Goal: Find contact information: Find contact information

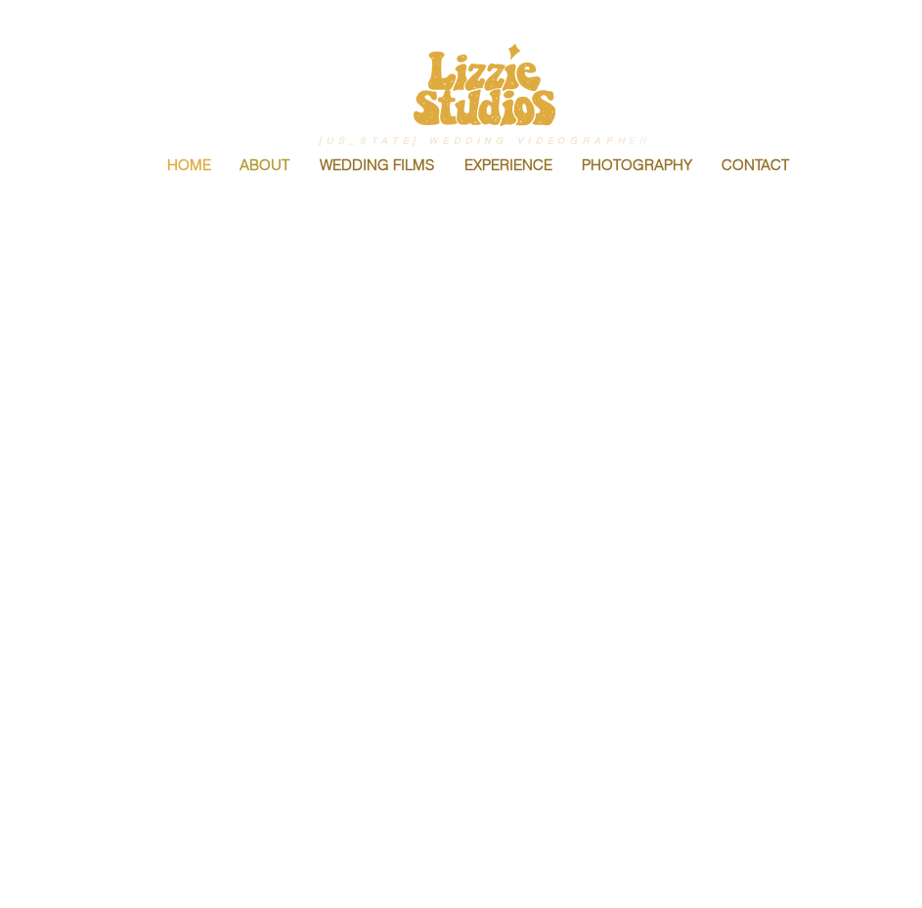
click at [276, 163] on p "ABOUT" at bounding box center [264, 165] width 69 height 41
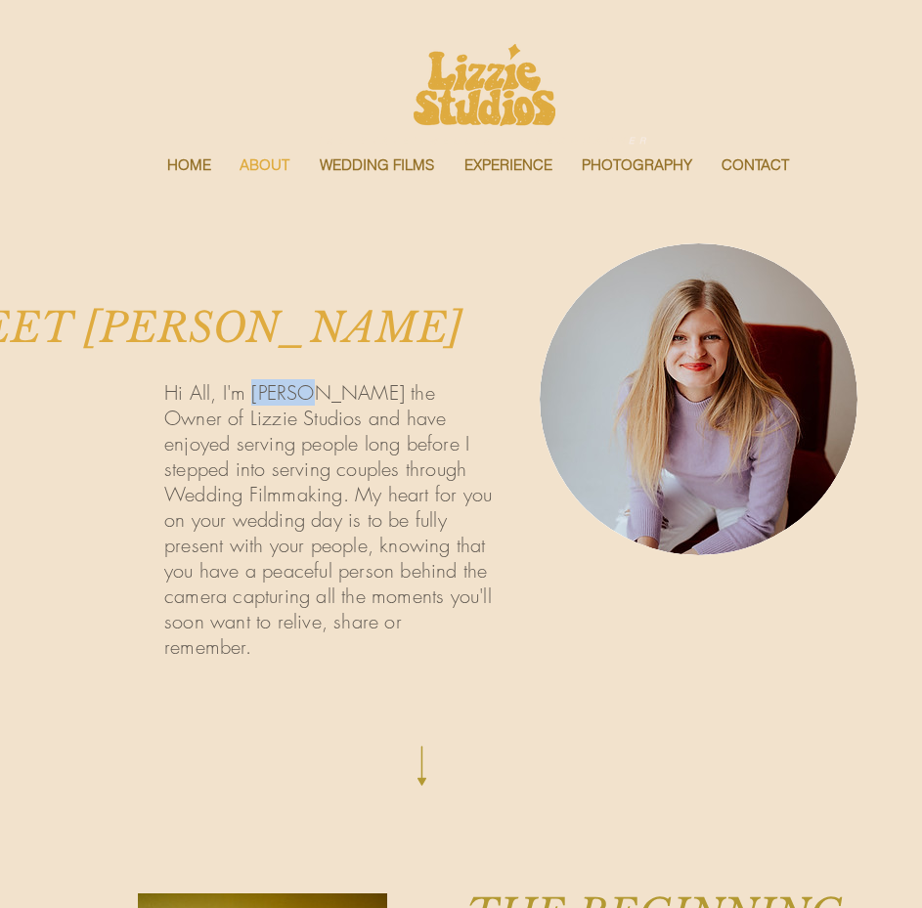
drag, startPoint x: 254, startPoint y: 394, endPoint x: 298, endPoint y: 396, distance: 44.0
click at [298, 396] on span "Hi All, I'm Lizzie the Owner of Lizzie Studios and have enjoyed serving people …" at bounding box center [328, 519] width 328 height 281
copy span "Lizzie"
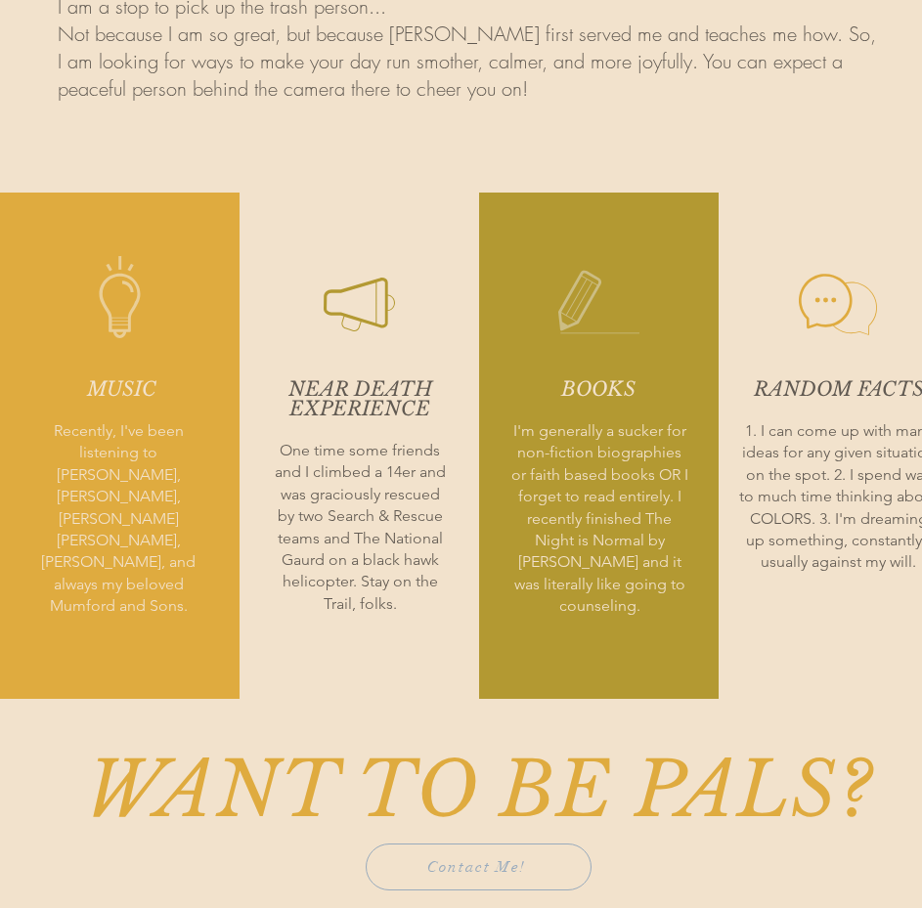
scroll to position [2542, 0]
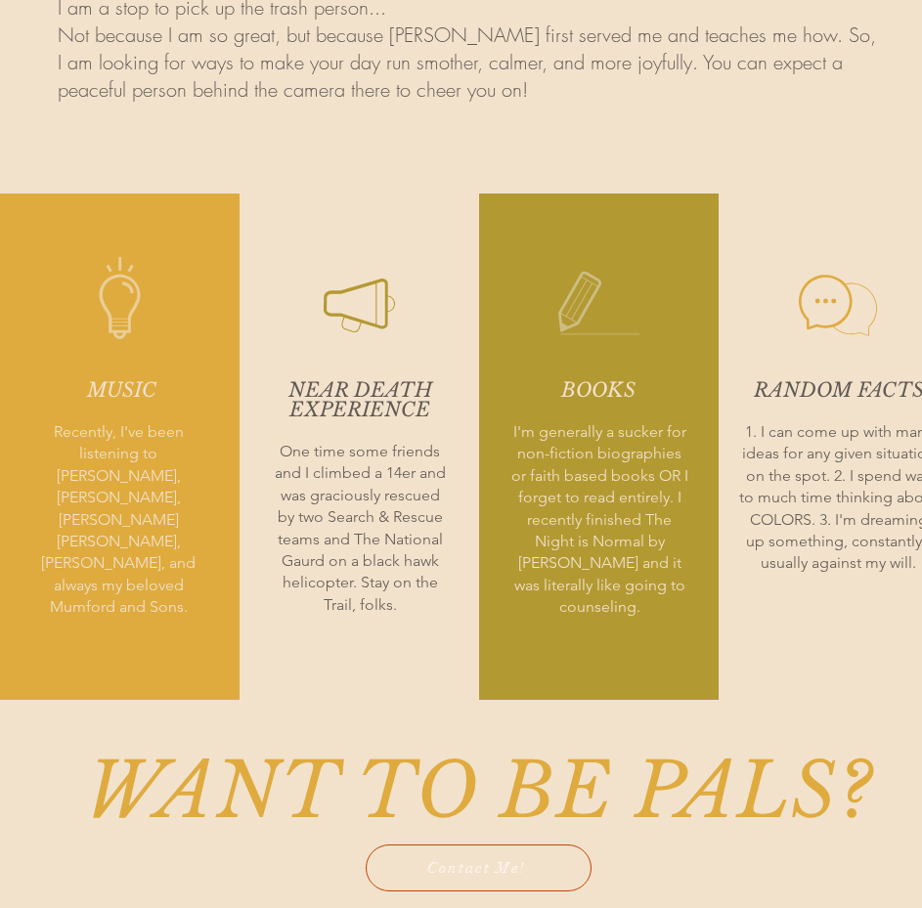
click at [530, 846] on span "Contact Me!" at bounding box center [479, 868] width 224 height 45
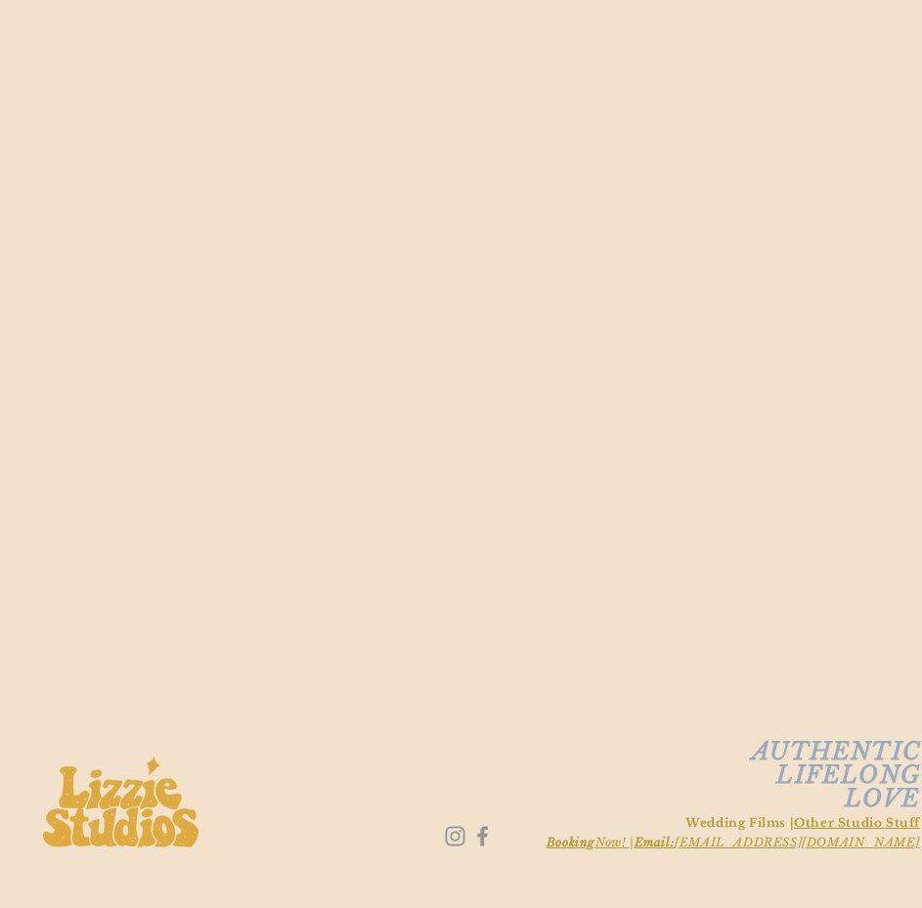
scroll to position [1238, 0]
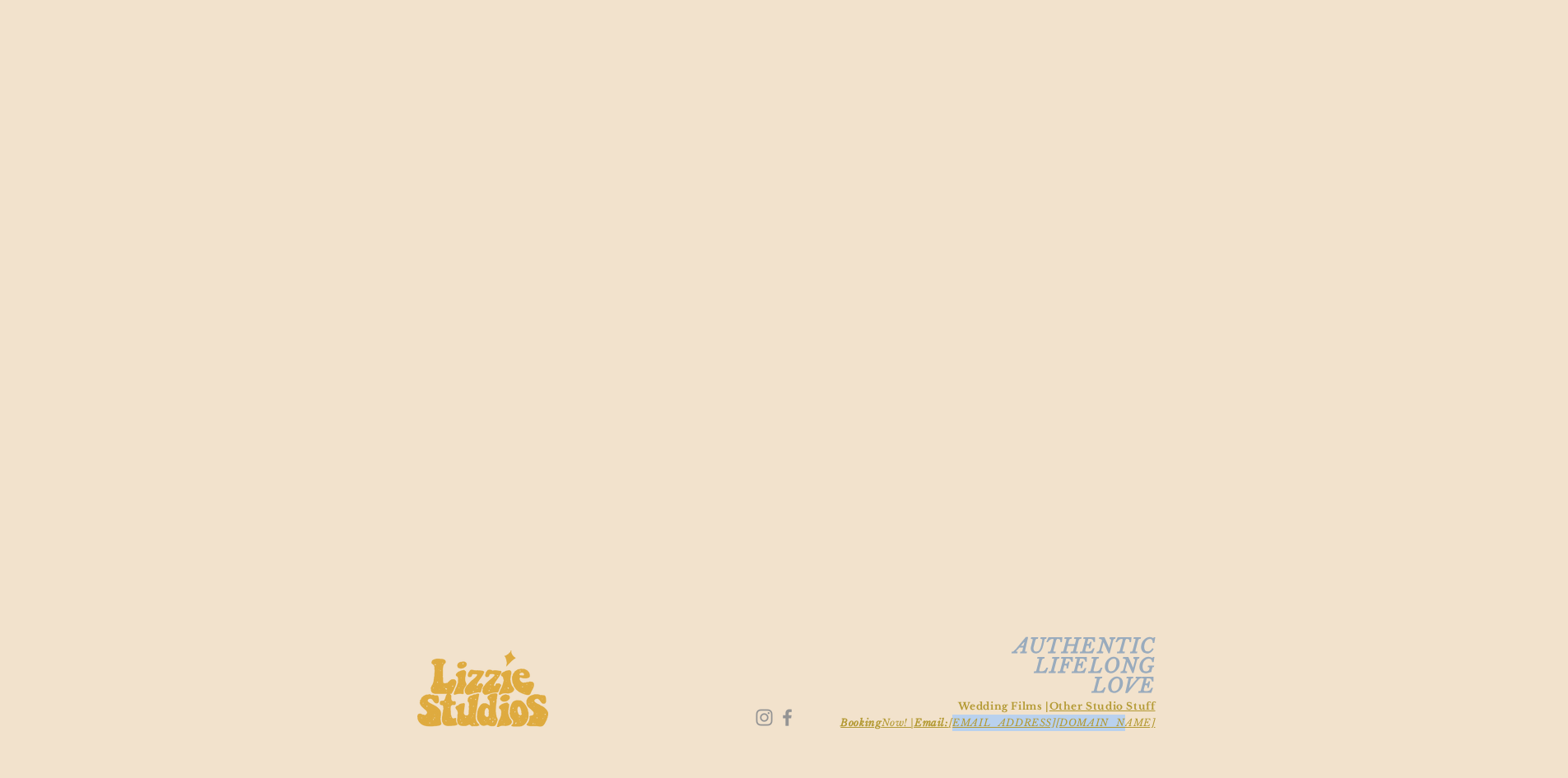
drag, startPoint x: 1165, startPoint y: 721, endPoint x: 1035, endPoint y: 727, distance: 130.1
click at [776, 727] on div "AUTHENTIC LIFELONG LOVE Wedding Films | Other Studio Stuff Booking Now! | Email…" at bounding box center [784, 156] width 1568 height 1244
copy span "[EMAIL_ADDRESS][DOMAIN_NAME]"
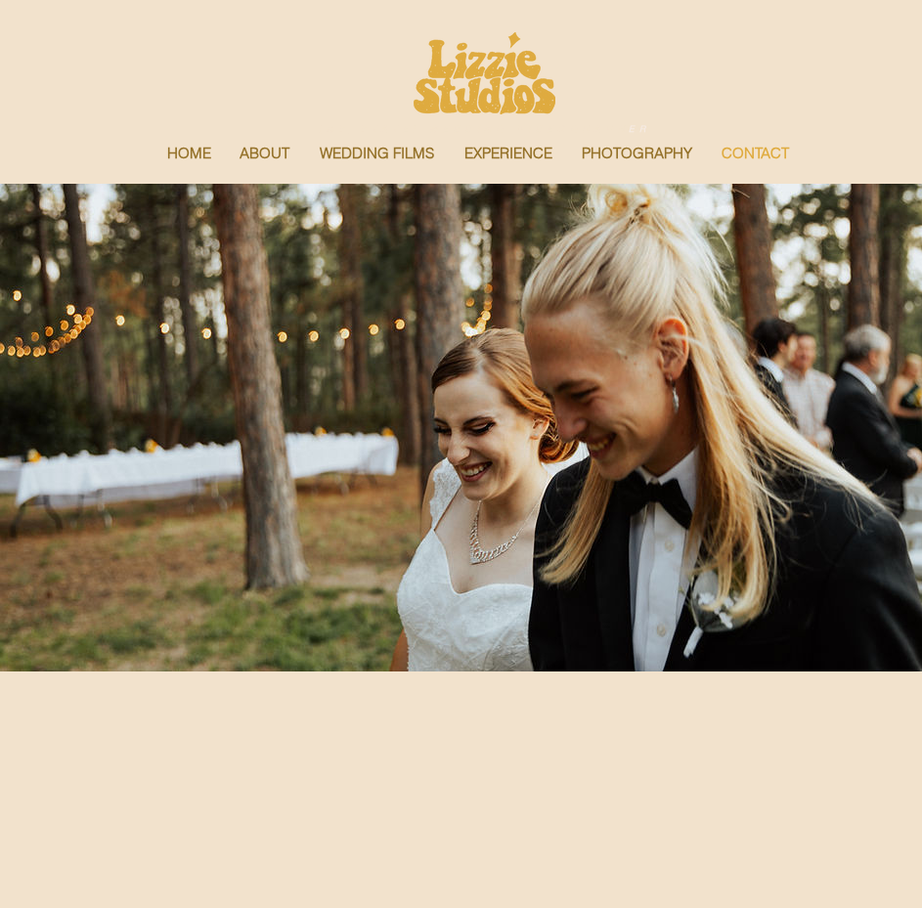
scroll to position [0, 0]
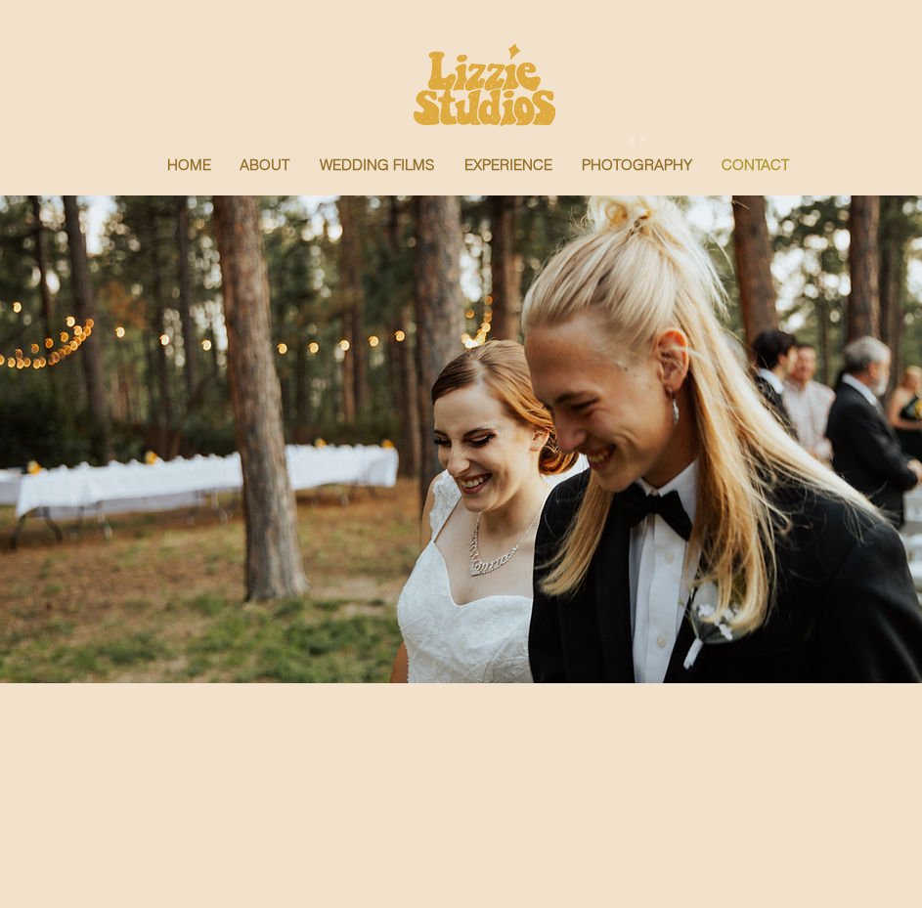
click at [739, 167] on p "CONTACT" at bounding box center [755, 165] width 87 height 41
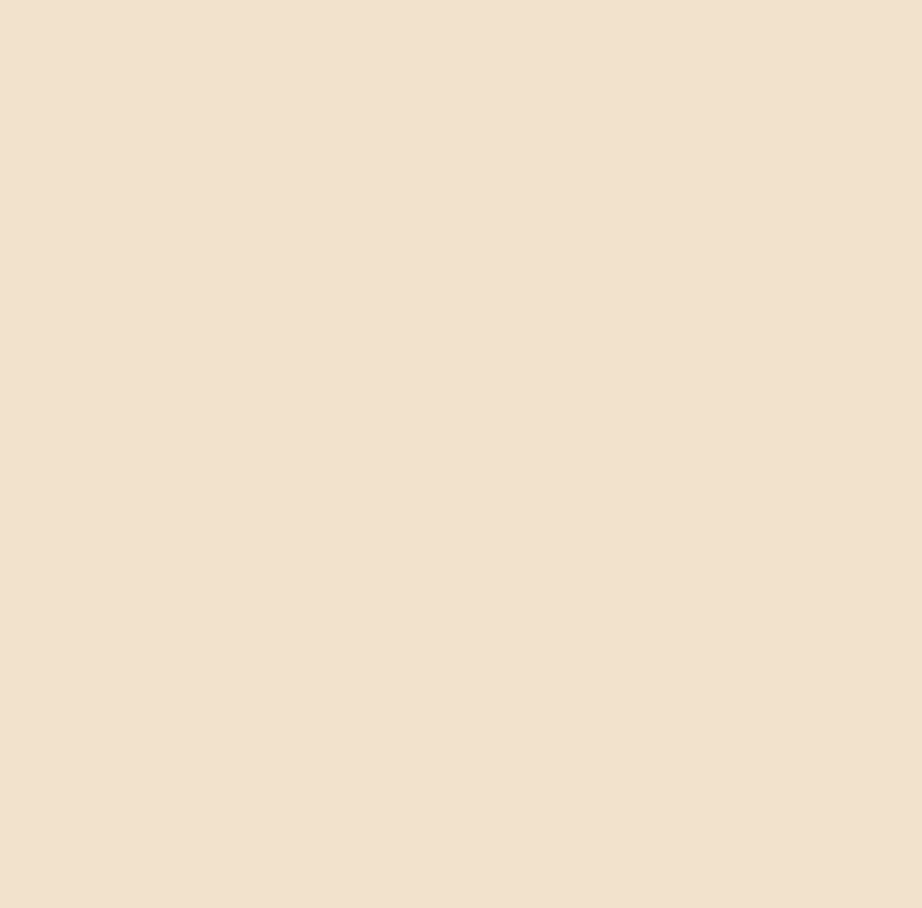
scroll to position [1253, 0]
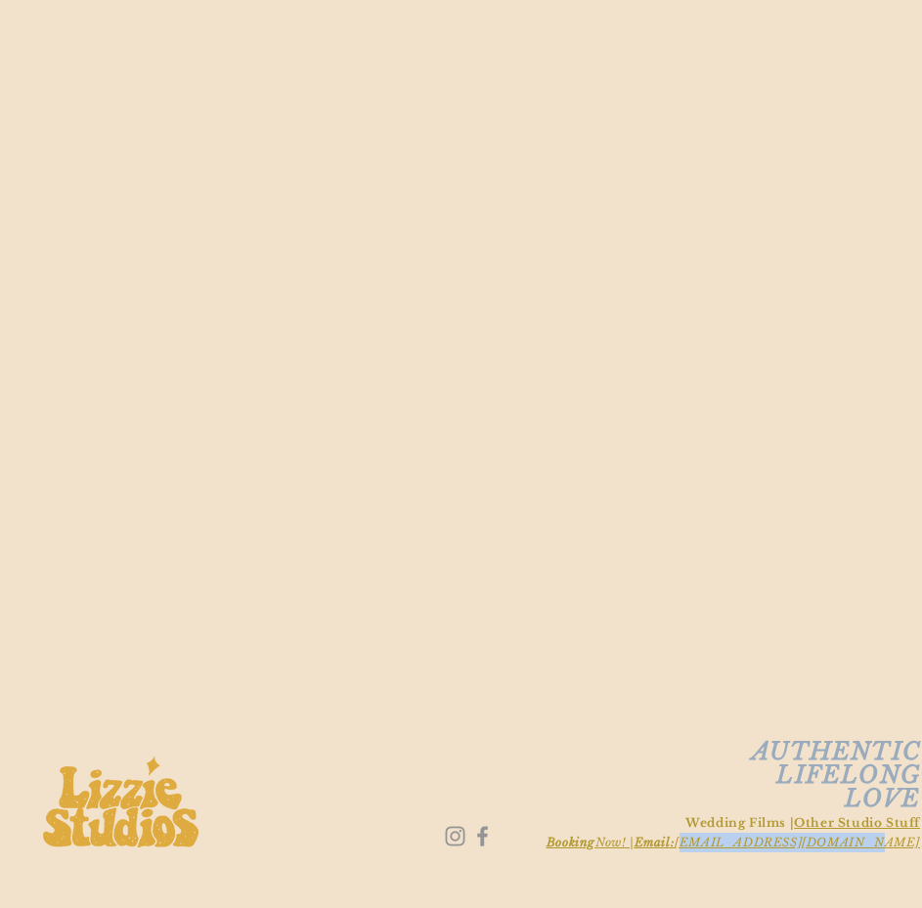
click at [83, 823] on img at bounding box center [120, 802] width 155 height 91
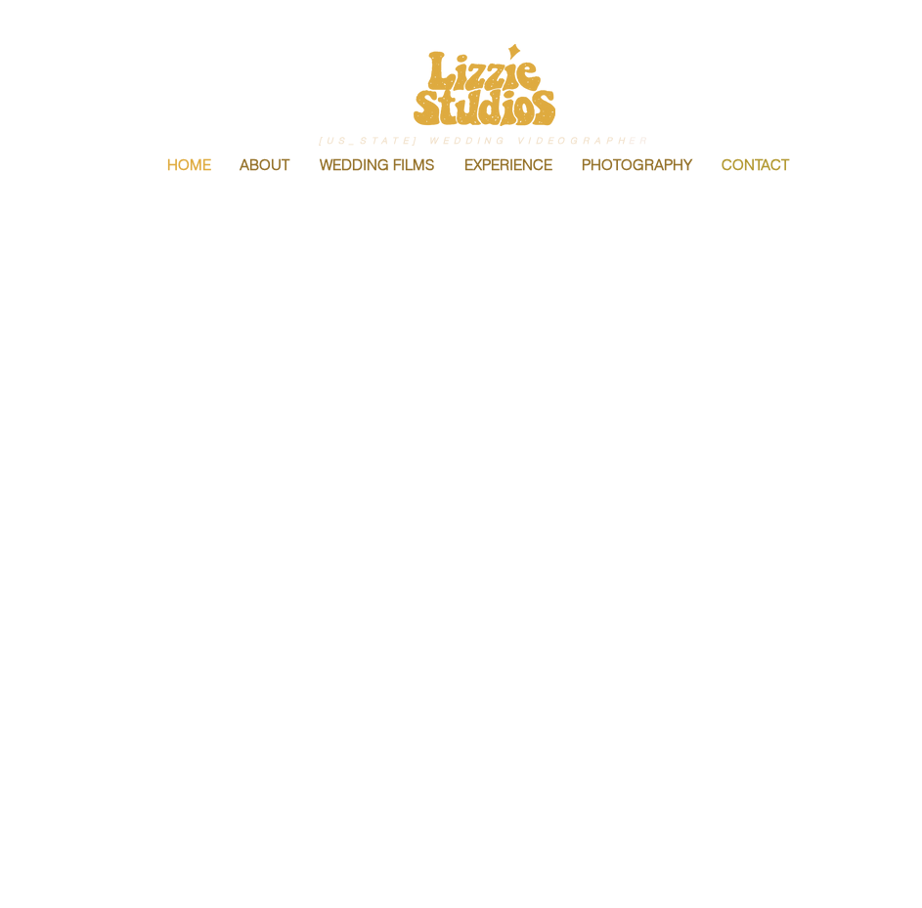
click at [768, 162] on p "CONTACT" at bounding box center [755, 165] width 87 height 41
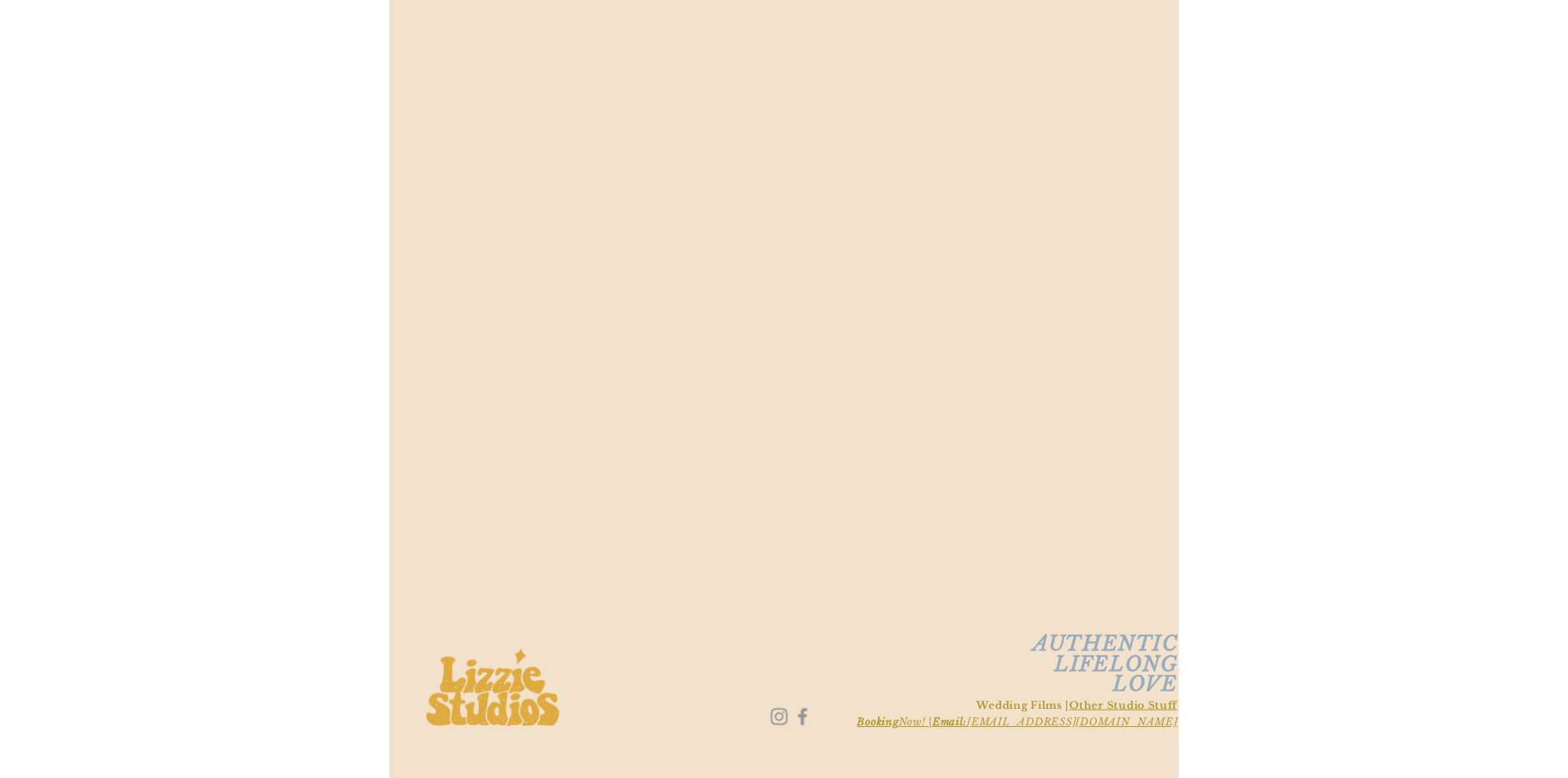
scroll to position [1042, 0]
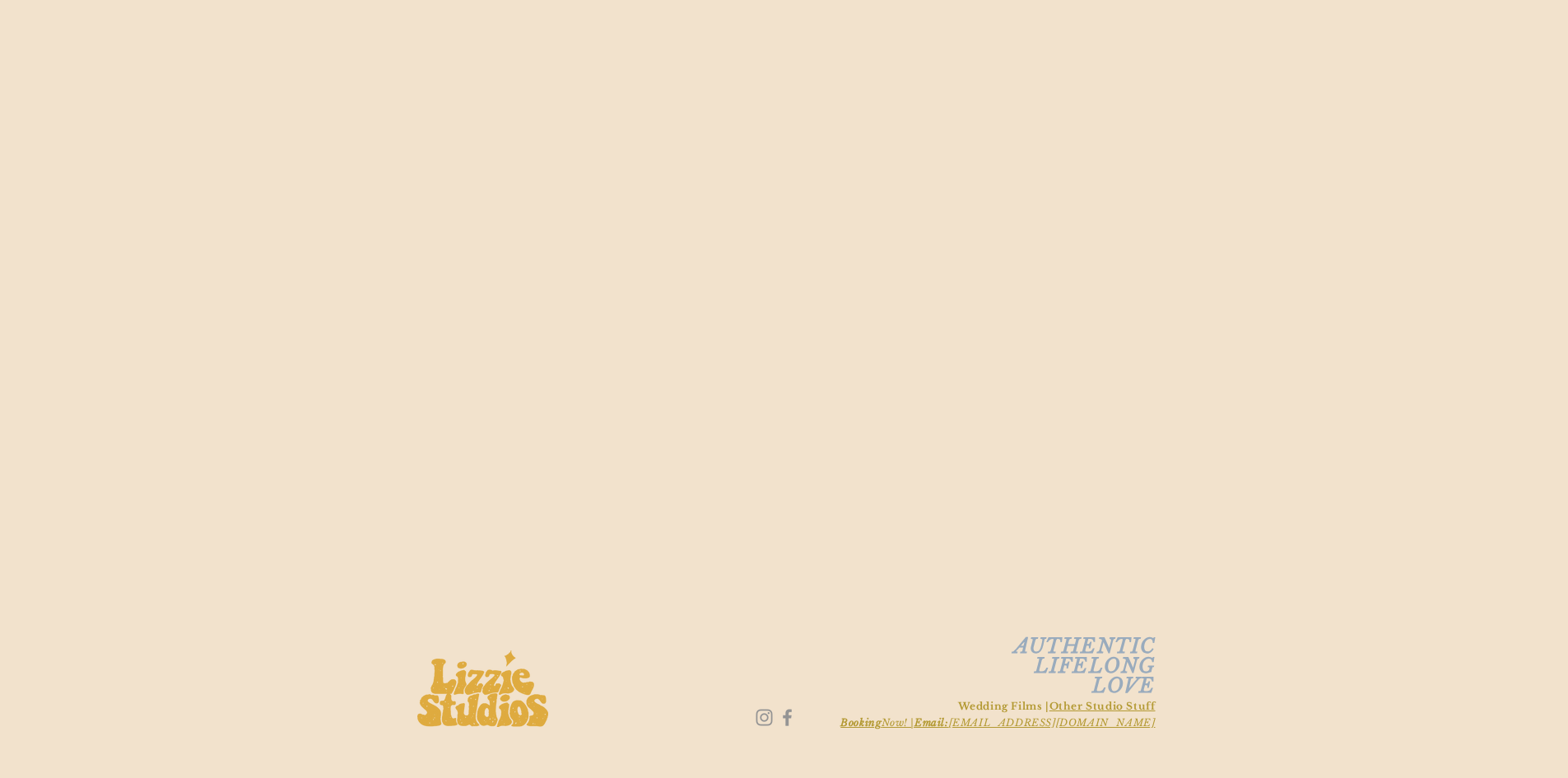
click at [776, 705] on span "Wedding Films | Other Studio Stuff" at bounding box center [1057, 706] width 198 height 13
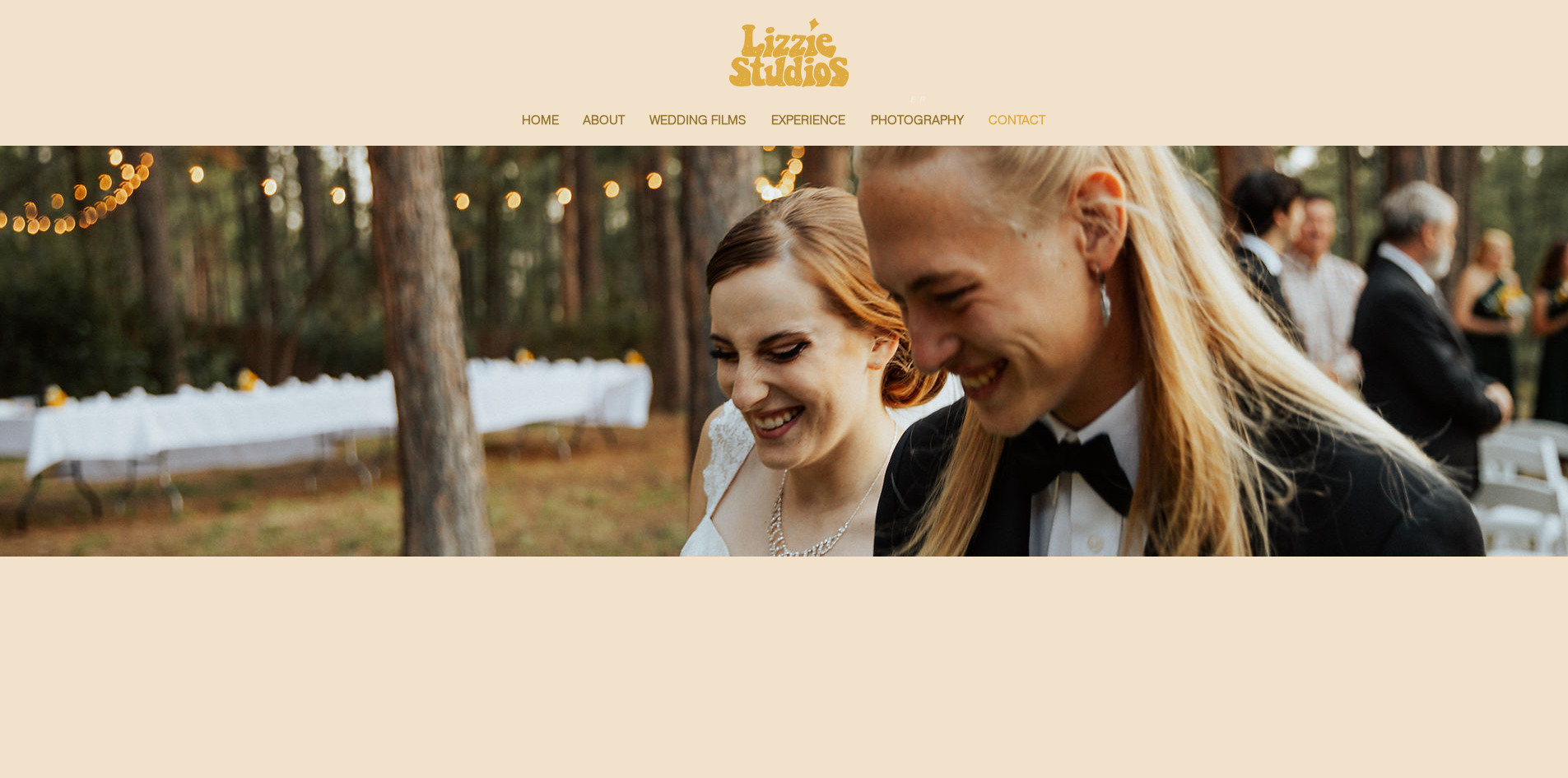
scroll to position [0, 0]
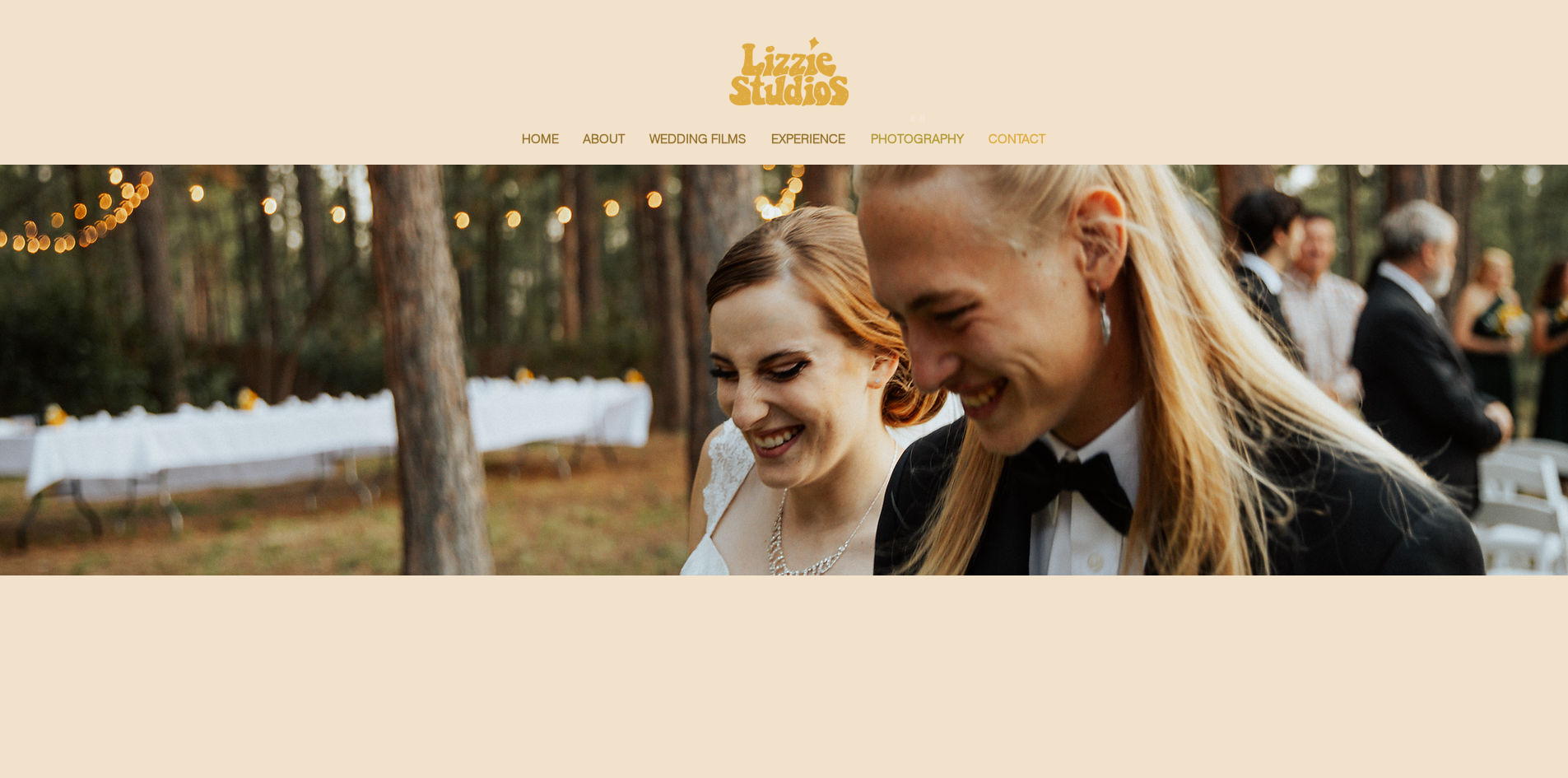
click at [776, 131] on p "PHOTOGRAPHY" at bounding box center [918, 139] width 109 height 35
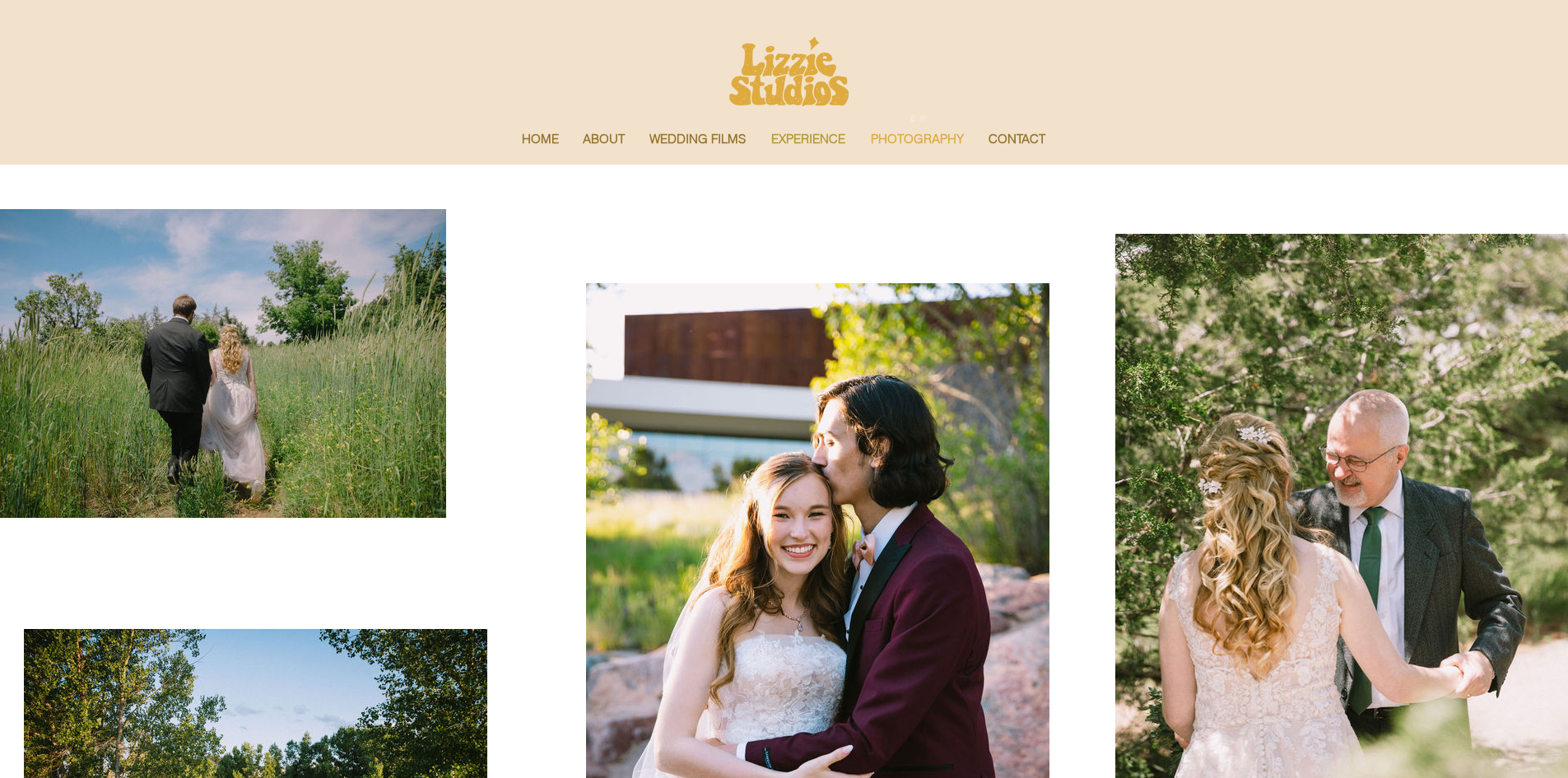
click at [814, 138] on p "EXPERIENCE" at bounding box center [808, 139] width 91 height 35
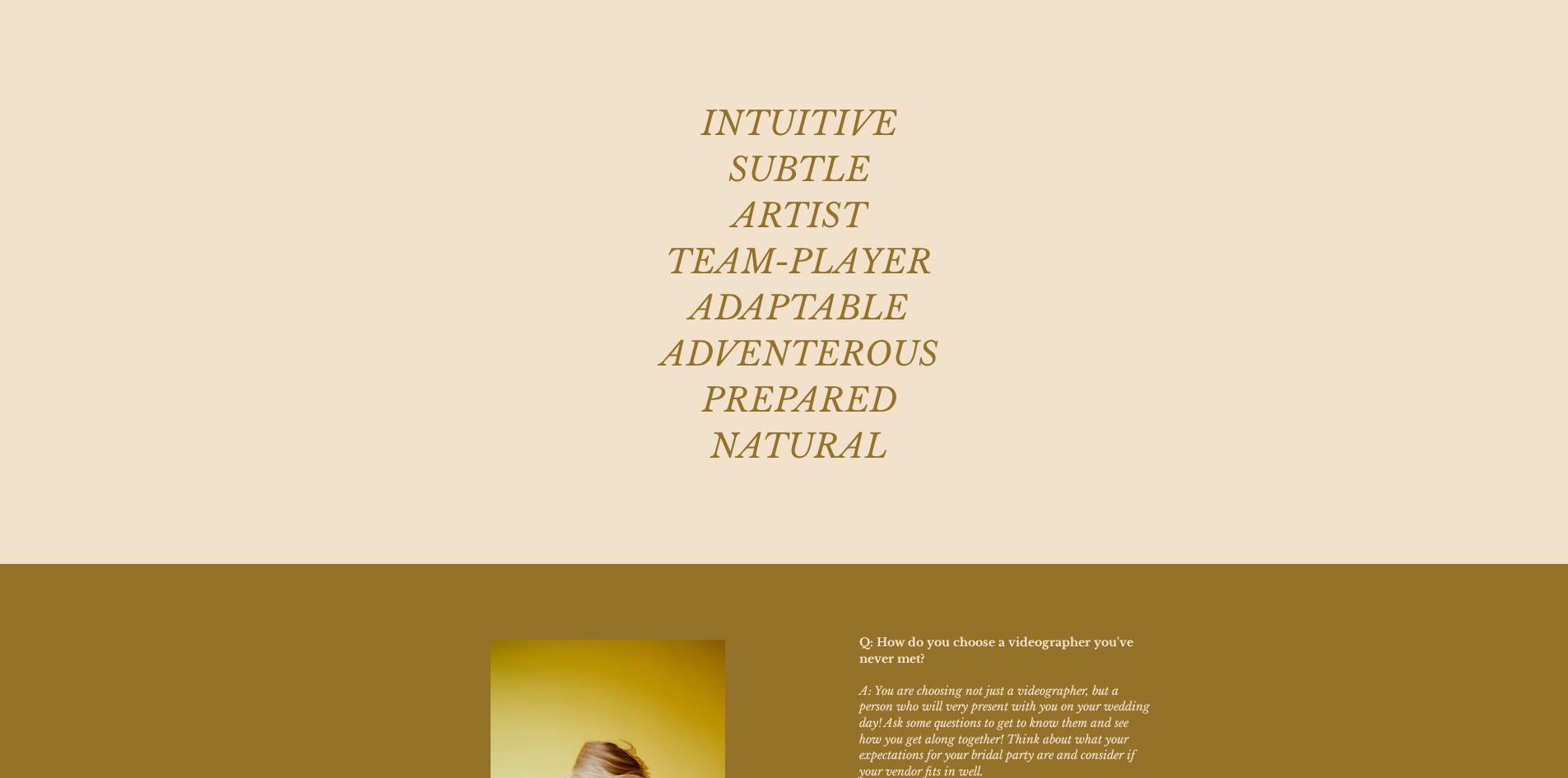
scroll to position [576, 0]
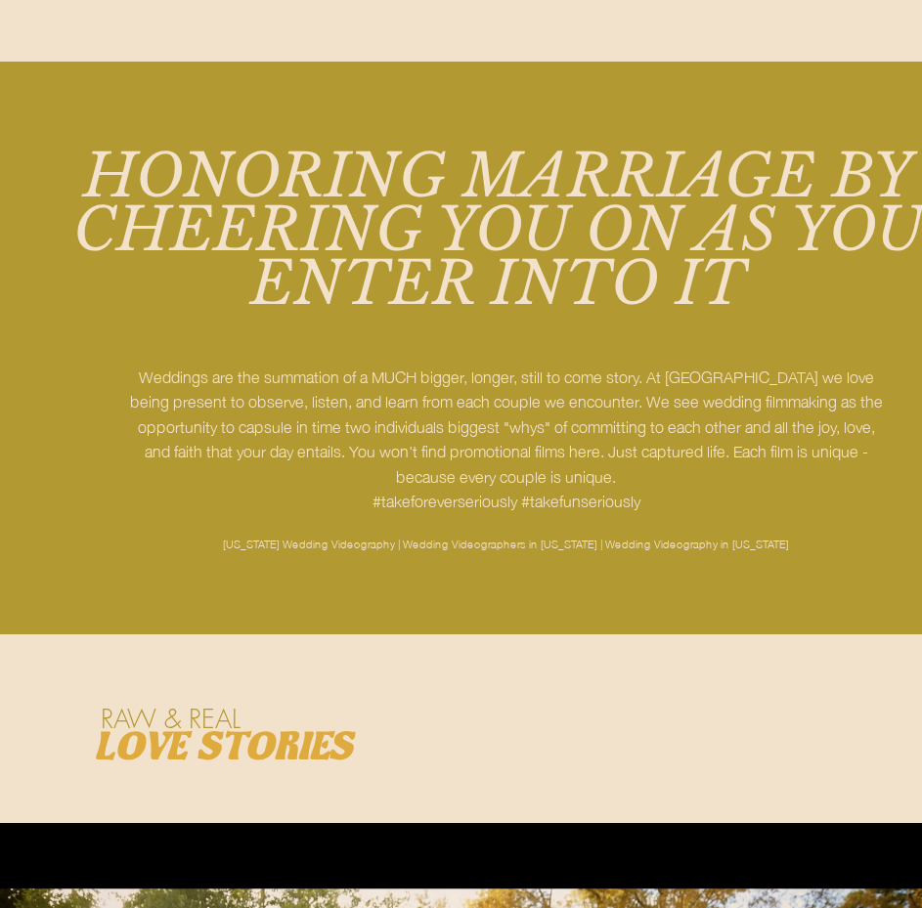
scroll to position [1173, 0]
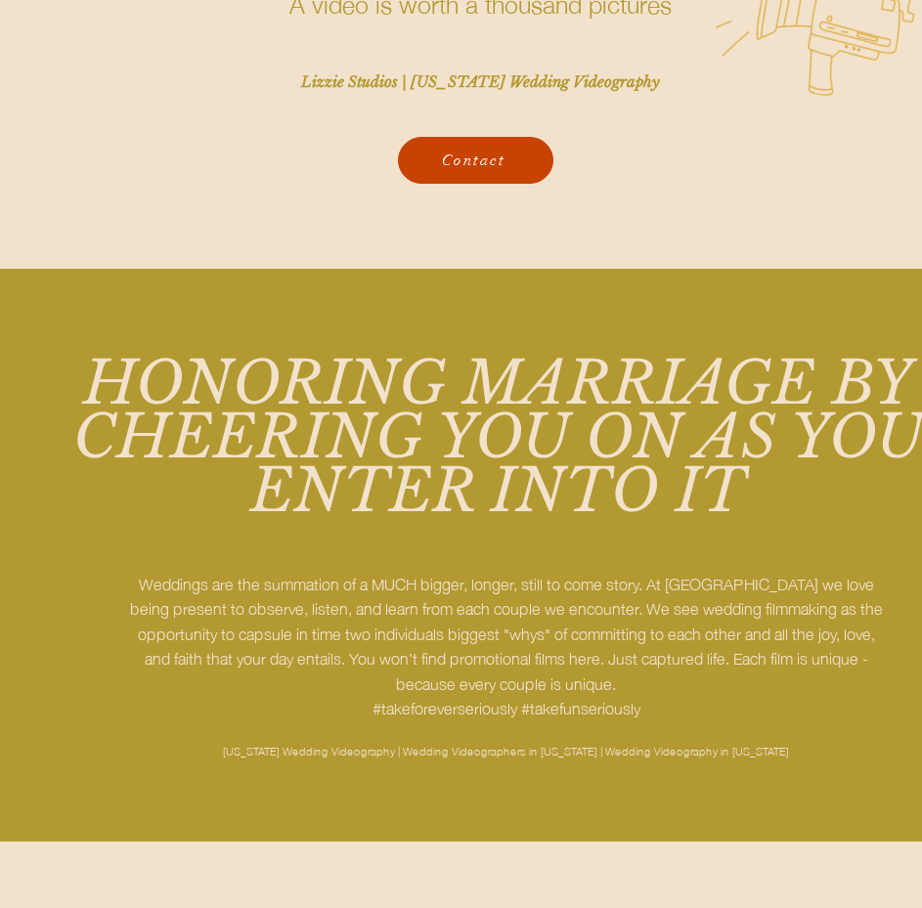
click at [474, 163] on span "Contact" at bounding box center [473, 161] width 63 height 20
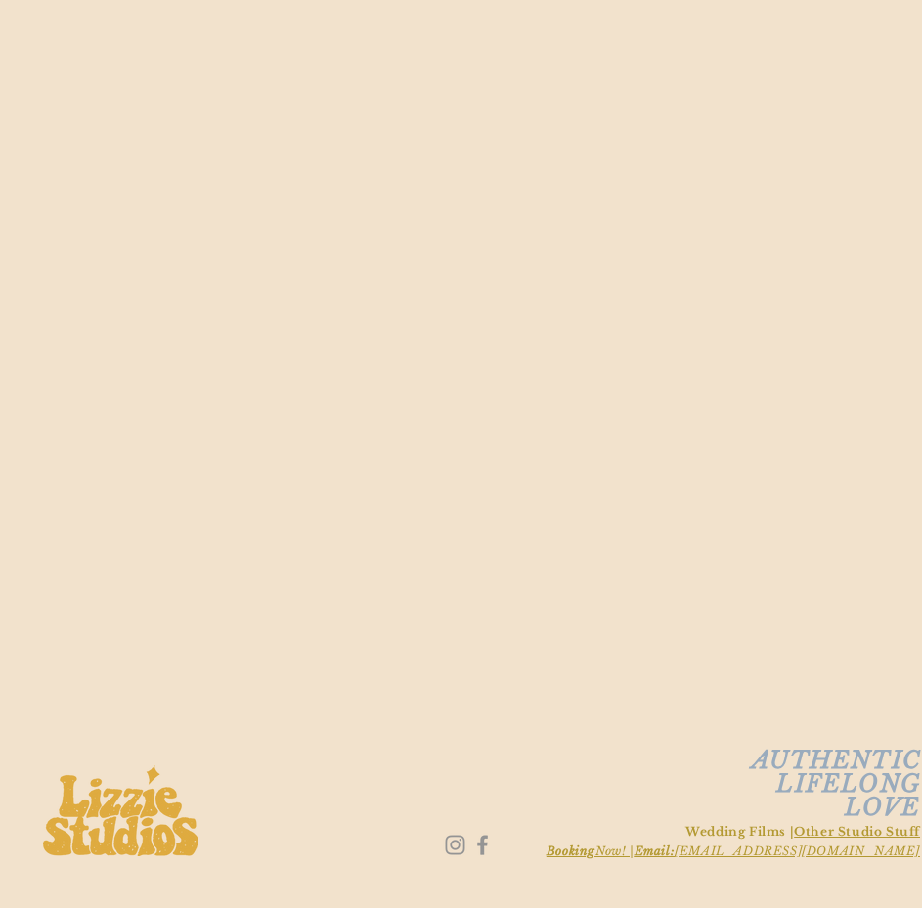
scroll to position [1253, 0]
